Goal: Transaction & Acquisition: Purchase product/service

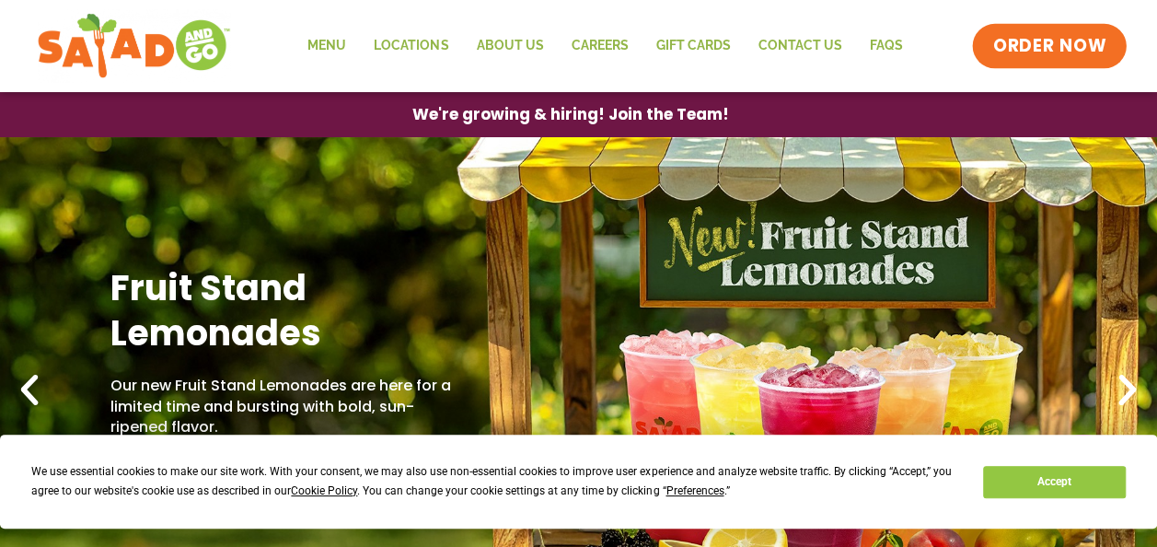
click at [1025, 52] on span "ORDER NOW" at bounding box center [1050, 46] width 114 height 24
click at [1037, 41] on span "ORDER NOW" at bounding box center [1050, 46] width 114 height 24
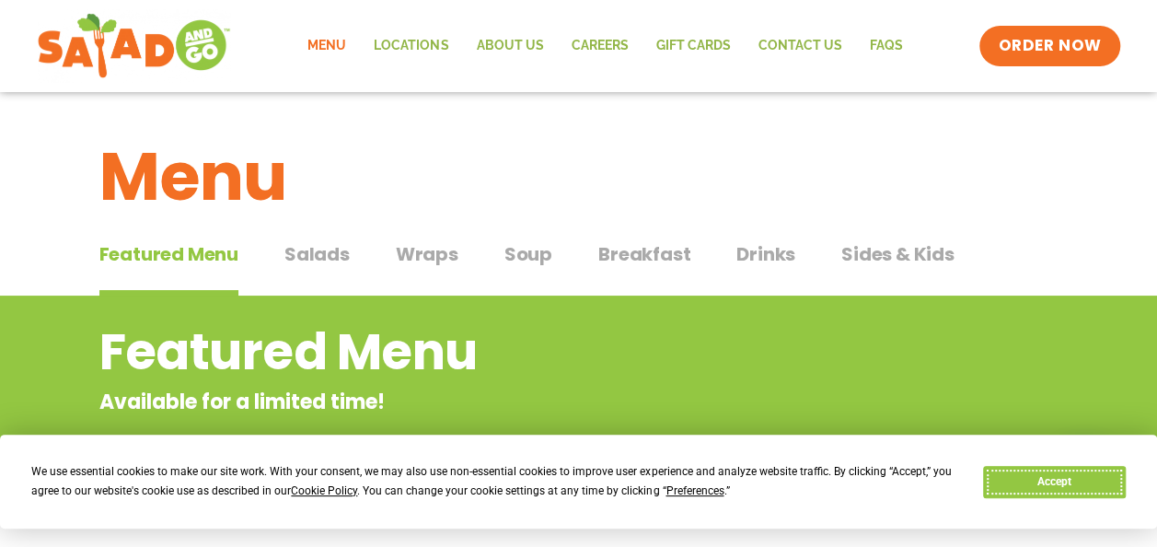
click at [1051, 479] on button "Accept" at bounding box center [1054, 482] width 142 height 32
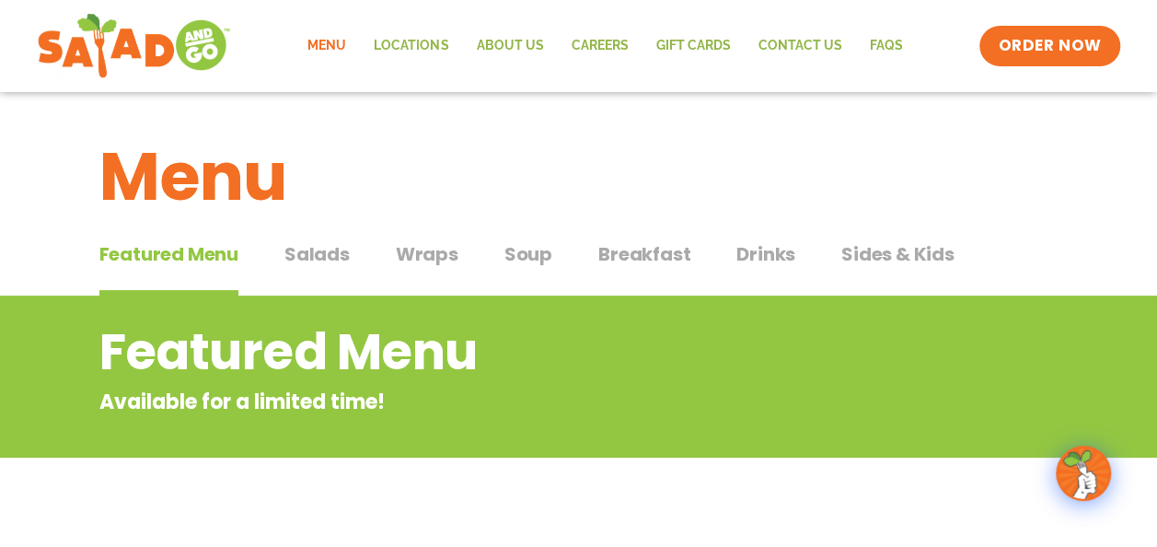
click at [619, 256] on span "Breakfast" at bounding box center [644, 254] width 92 height 28
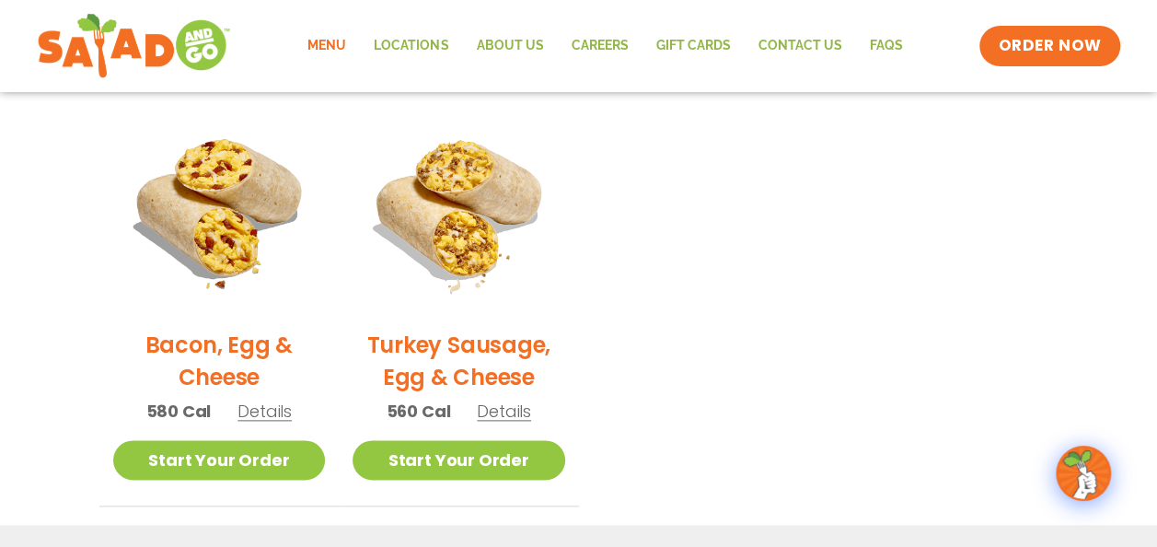
scroll to position [921, 0]
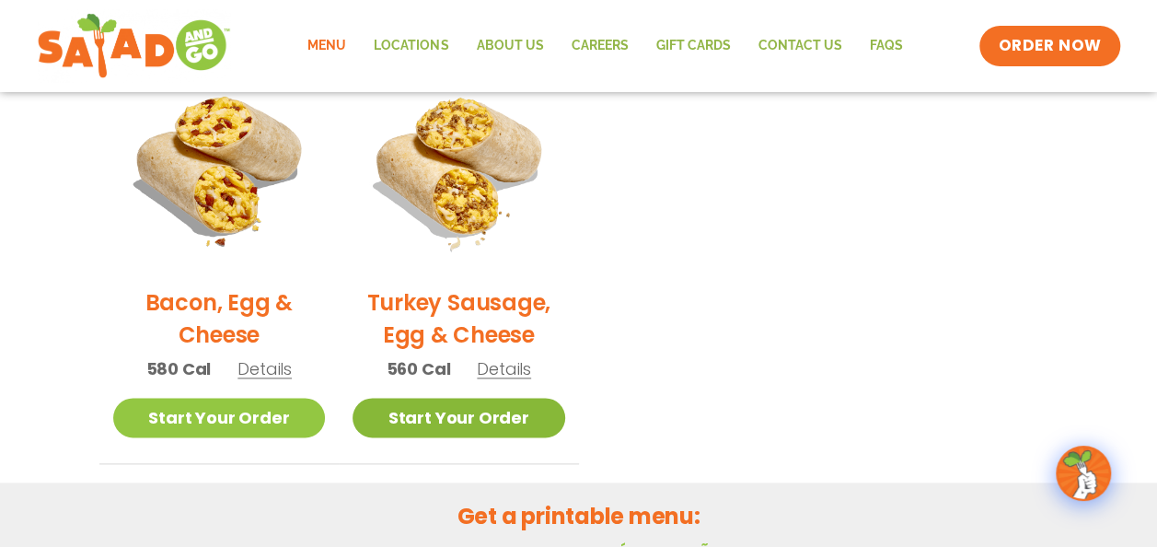
drag, startPoint x: 493, startPoint y: 423, endPoint x: 528, endPoint y: 422, distance: 35.0
click at [493, 422] on link "Start Your Order" at bounding box center [459, 418] width 213 height 40
